Goal: Task Accomplishment & Management: Use online tool/utility

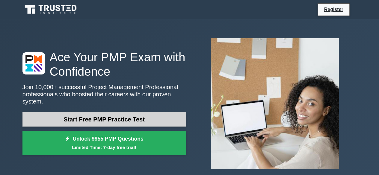
click at [133, 113] on link "Start Free PMP Practice Test" at bounding box center [104, 119] width 164 height 14
